Goal: Task Accomplishment & Management: Complete application form

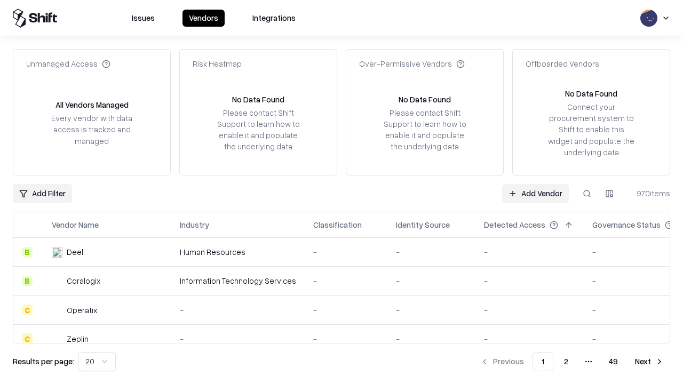
click at [535, 193] on link "Add Vendor" at bounding box center [535, 193] width 67 height 19
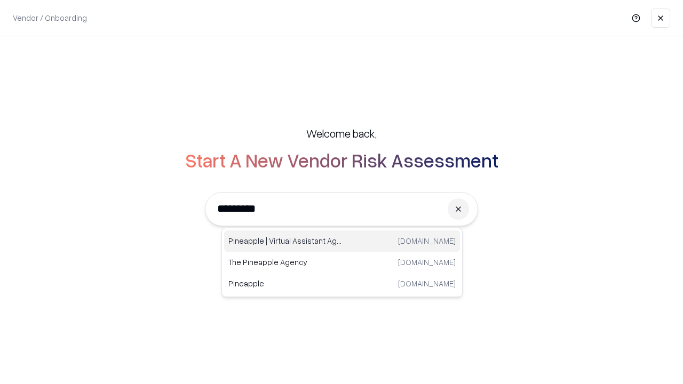
click at [342, 241] on div "Pineapple | Virtual Assistant Agency trypineapple.com" at bounding box center [342, 240] width 236 height 21
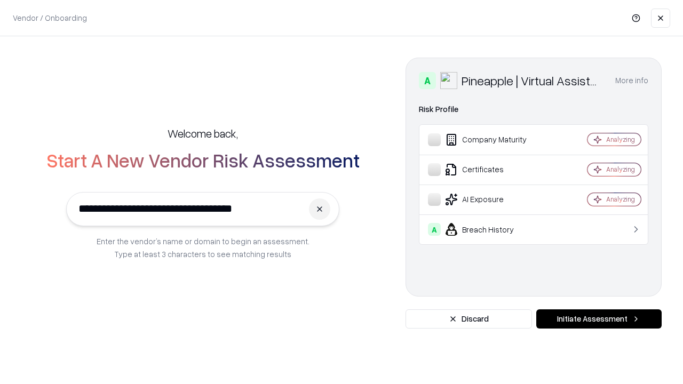
type input "**********"
click at [599, 319] on button "Initiate Assessment" at bounding box center [598, 318] width 125 height 19
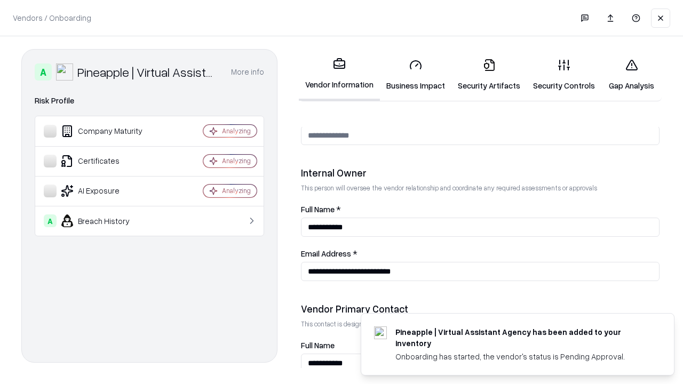
scroll to position [553, 0]
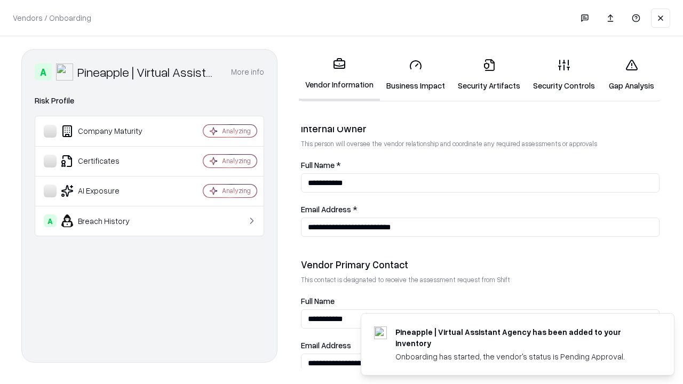
click at [416, 75] on link "Business Impact" at bounding box center [415, 75] width 71 height 50
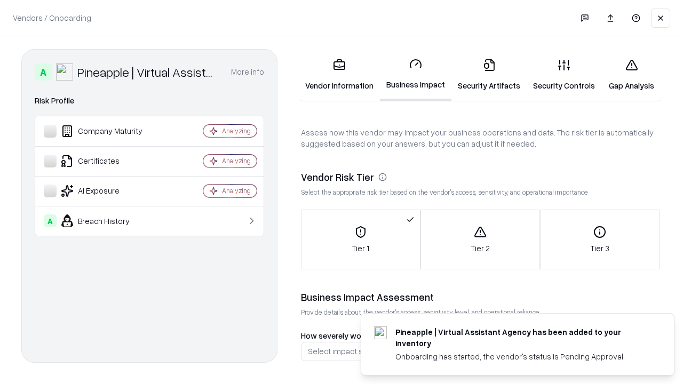
click at [489, 75] on link "Security Artifacts" at bounding box center [488, 75] width 75 height 50
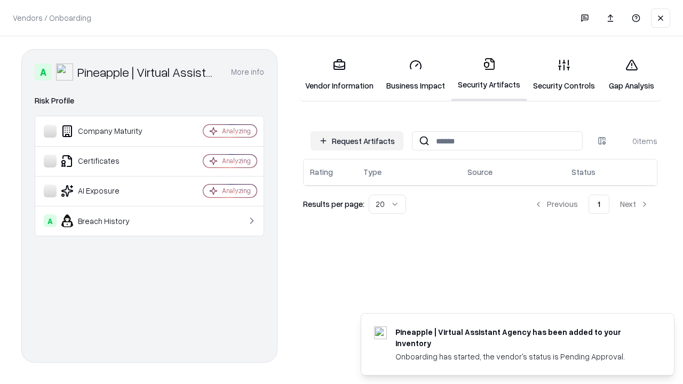
click at [357, 141] on button "Request Artifacts" at bounding box center [356, 140] width 93 height 19
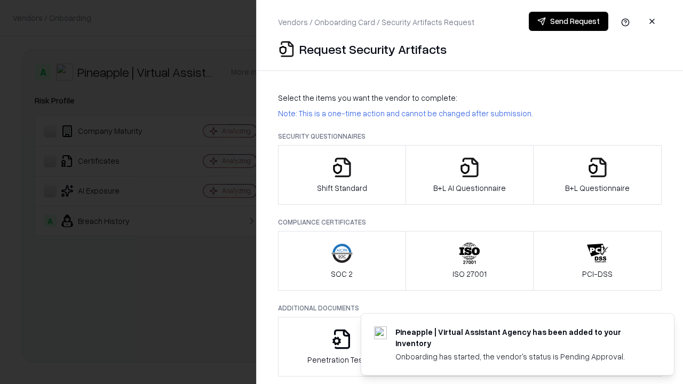
click at [341, 175] on icon "button" at bounding box center [341, 167] width 21 height 21
click at [568, 21] on button "Send Request" at bounding box center [568, 21] width 79 height 19
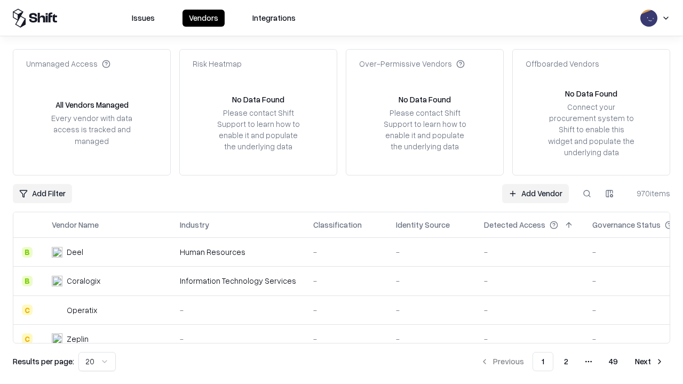
click at [587, 193] on button at bounding box center [586, 193] width 19 height 19
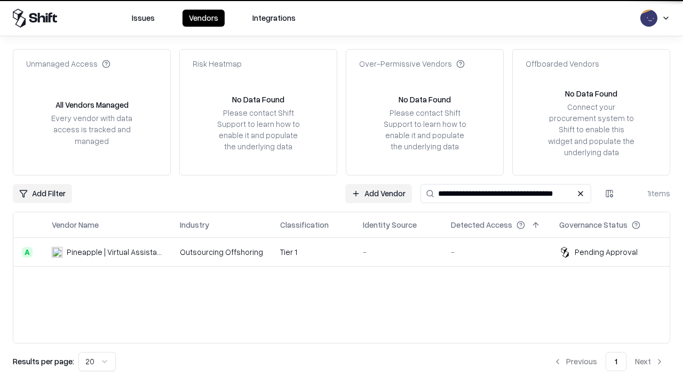
type input "**********"
click at [348, 252] on td "Tier 1" at bounding box center [313, 252] width 83 height 29
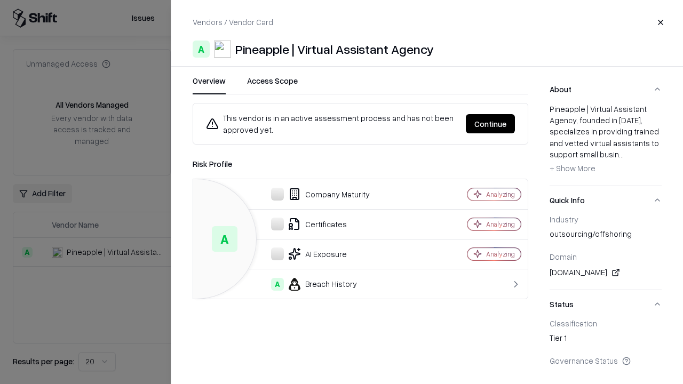
click at [490, 124] on button "Continue" at bounding box center [490, 123] width 49 height 19
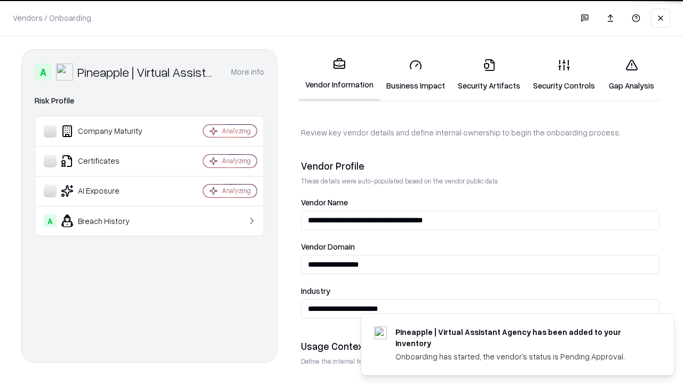
click at [489, 75] on link "Security Artifacts" at bounding box center [488, 75] width 75 height 50
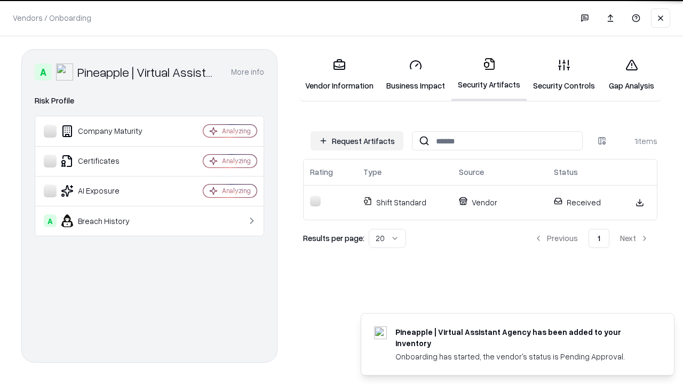
click at [564, 75] on link "Security Controls" at bounding box center [563, 75] width 75 height 50
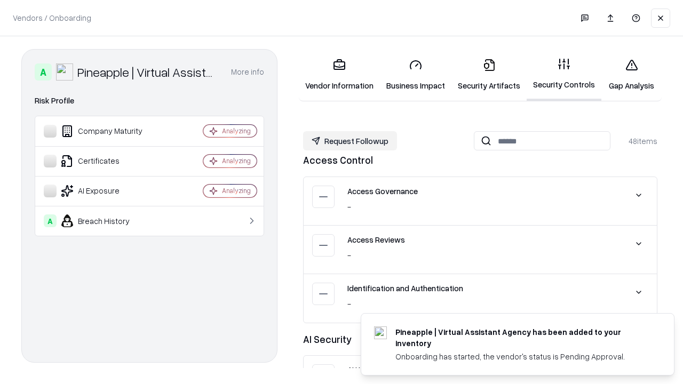
click at [350, 141] on button "Request Followup" at bounding box center [350, 140] width 94 height 19
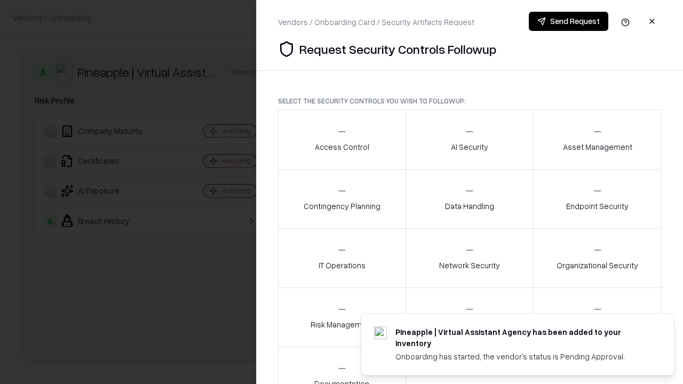
click at [341, 140] on div "Access Control" at bounding box center [342, 139] width 54 height 26
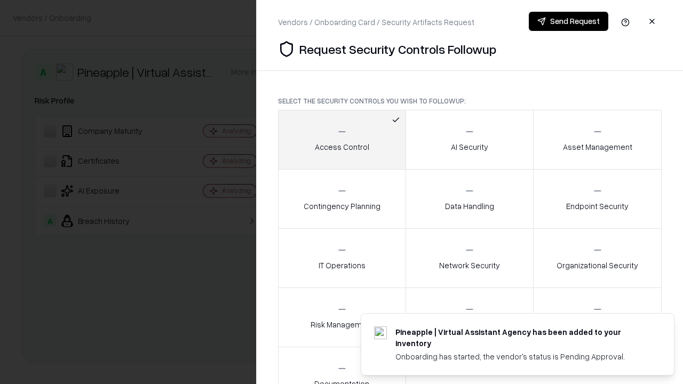
click at [568, 21] on button "Send Request" at bounding box center [568, 21] width 79 height 19
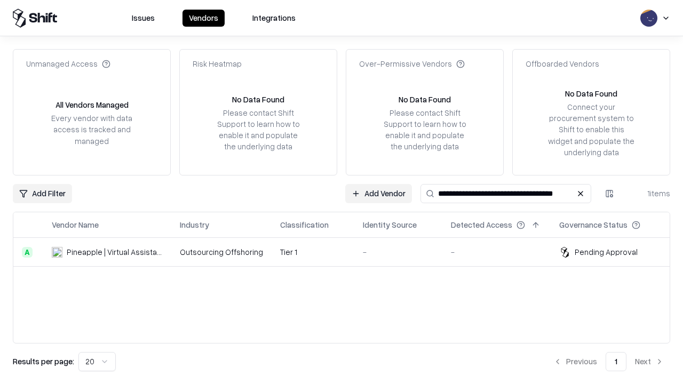
type input "**********"
click at [348, 252] on td "Tier 1" at bounding box center [313, 252] width 83 height 29
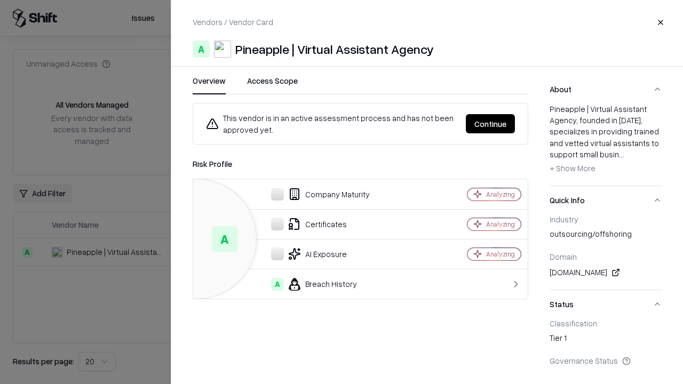
click at [490, 124] on button "Continue" at bounding box center [490, 123] width 49 height 19
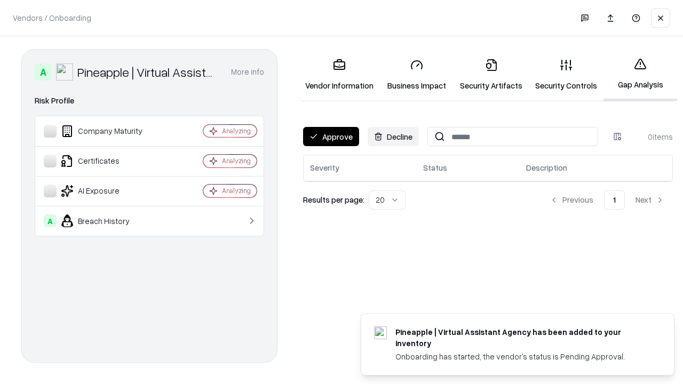
click at [331, 137] on button "Approve" at bounding box center [331, 136] width 56 height 19
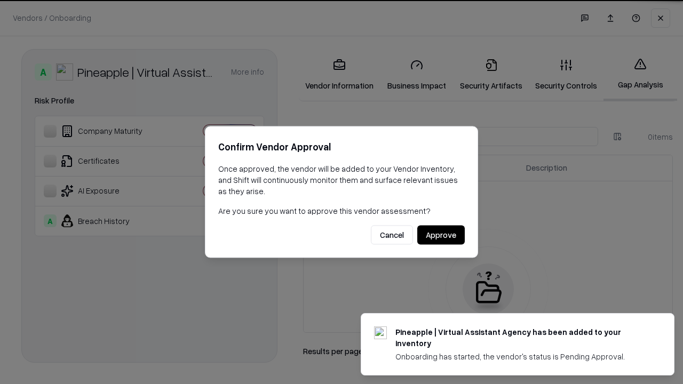
click at [441, 235] on button "Approve" at bounding box center [440, 235] width 47 height 19
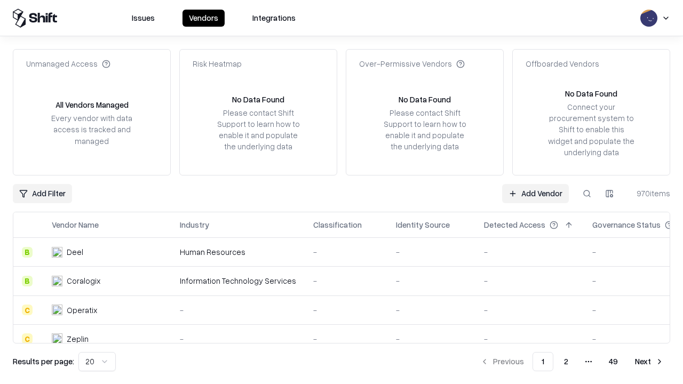
type input "**********"
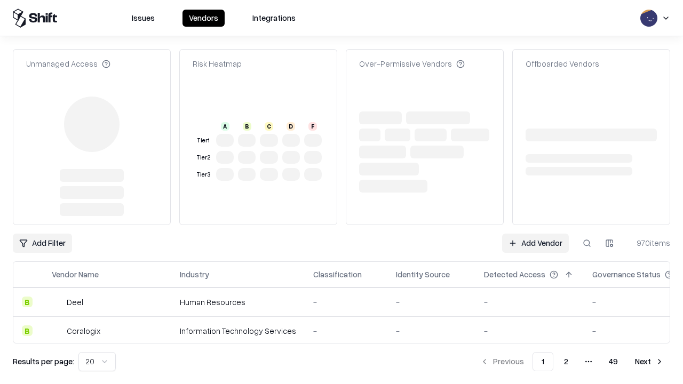
click at [535, 234] on link "Add Vendor" at bounding box center [535, 243] width 67 height 19
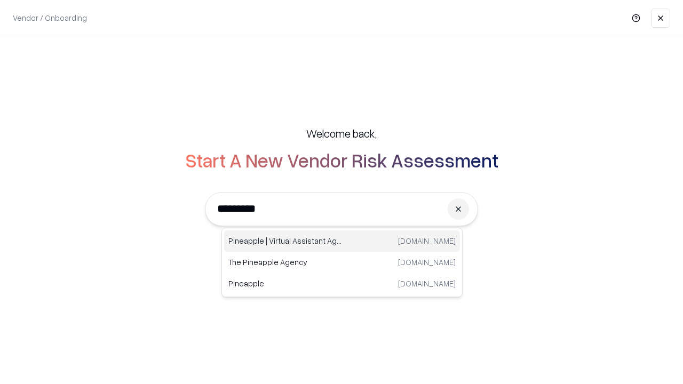
click at [342, 241] on div "Pineapple | Virtual Assistant Agency [DOMAIN_NAME]" at bounding box center [342, 240] width 236 height 21
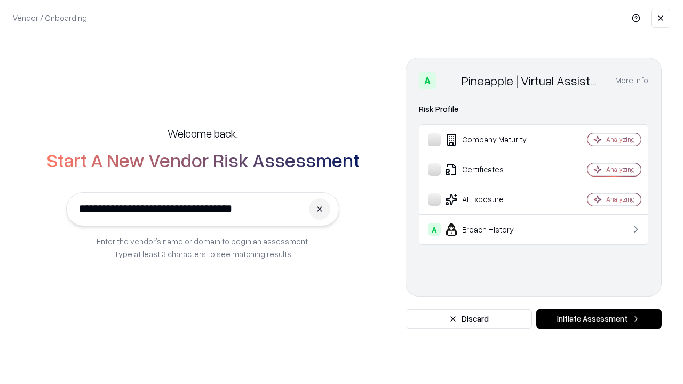
type input "**********"
click at [599, 319] on button "Initiate Assessment" at bounding box center [598, 318] width 125 height 19
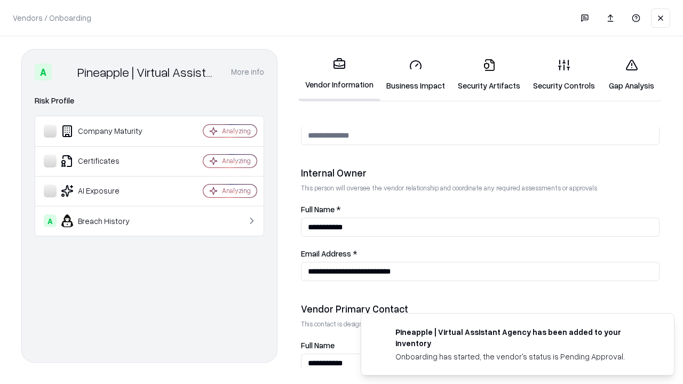
scroll to position [553, 0]
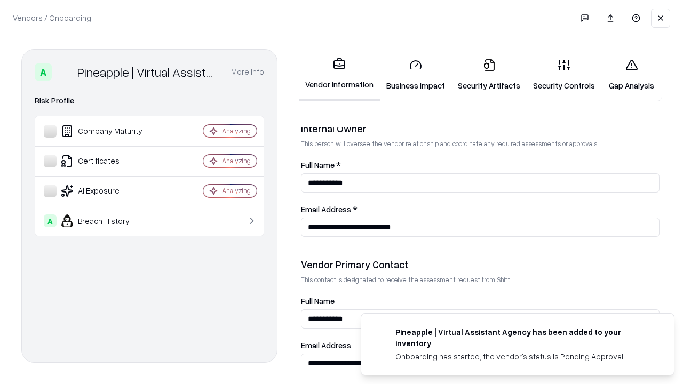
click at [631, 75] on link "Gap Analysis" at bounding box center [631, 75] width 60 height 50
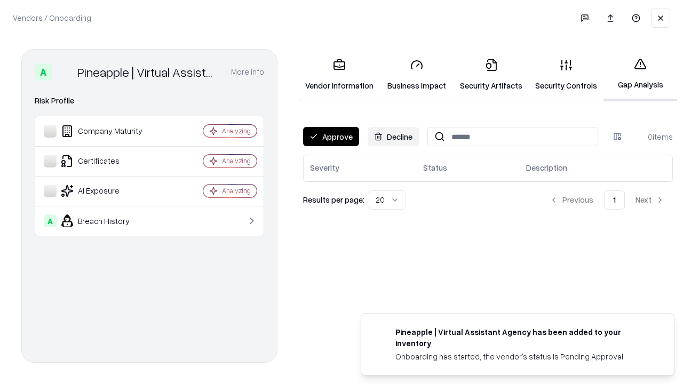
click at [331, 137] on button "Approve" at bounding box center [331, 136] width 56 height 19
